Goal: Find specific page/section: Find specific page/section

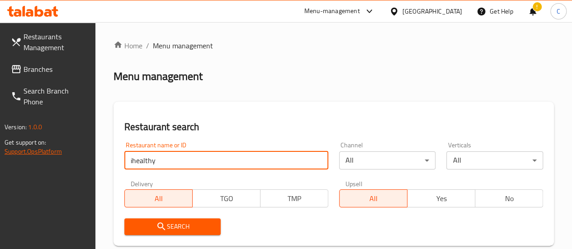
drag, startPoint x: 0, startPoint y: 0, endPoint x: 57, endPoint y: 150, distance: 160.0
click at [57, 150] on div "Restaurants Management Branches Search Branch Phone Version: 1.0.0 Get support …" at bounding box center [286, 212] width 572 height 381
type input "[PERSON_NAME]"
click button "Search" at bounding box center [172, 226] width 97 height 17
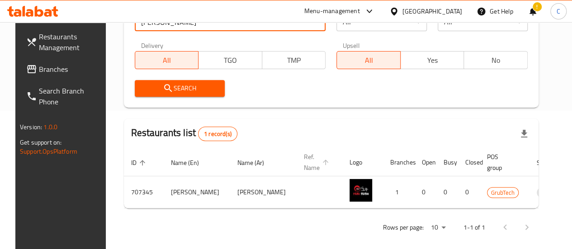
scroll to position [153, 0]
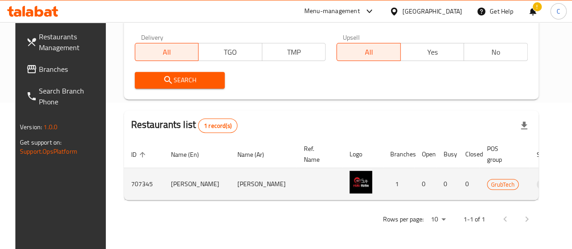
click at [133, 180] on td "707345" at bounding box center [144, 184] width 40 height 32
copy td "707345"
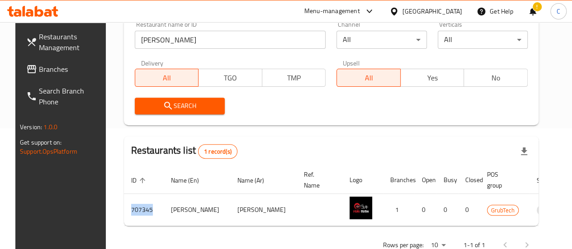
scroll to position [108, 0]
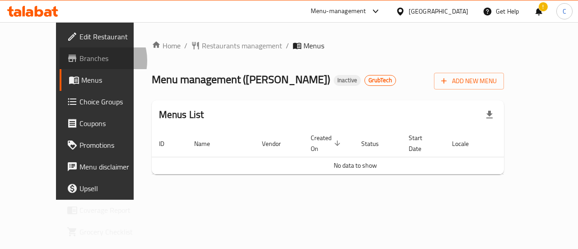
click at [80, 60] on span "Branches" at bounding box center [113, 58] width 66 height 11
